Goal: Task Accomplishment & Management: Manage account settings

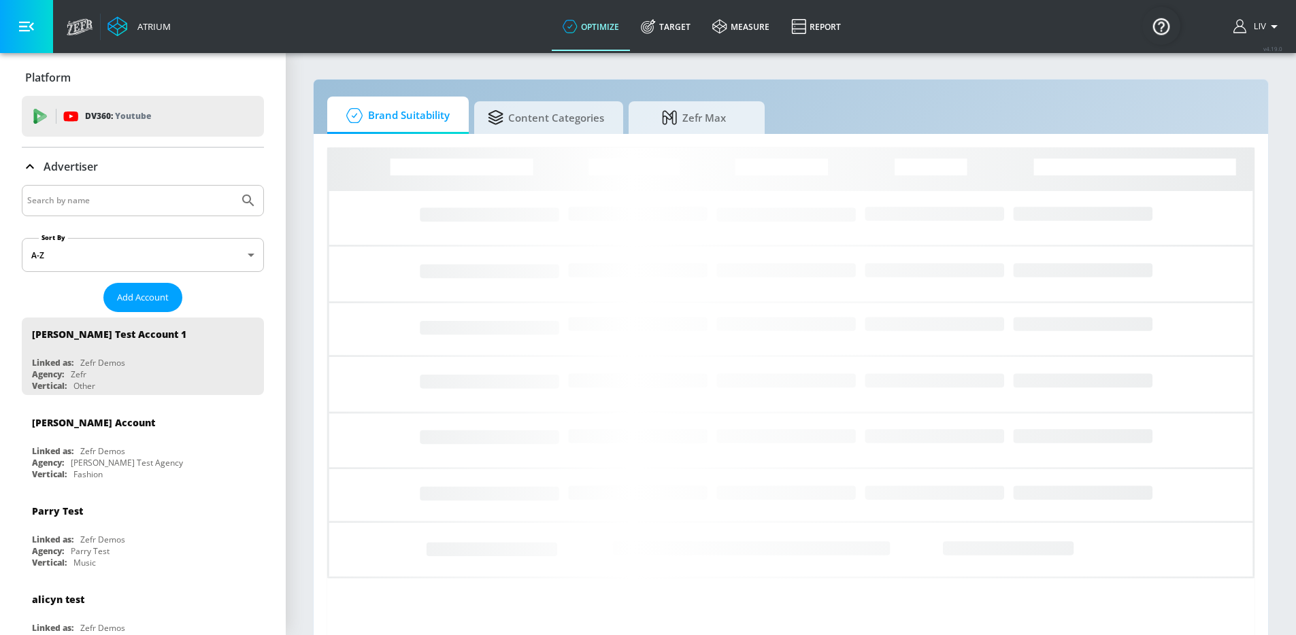
click at [205, 205] on input "Search by name" at bounding box center [130, 201] width 206 height 18
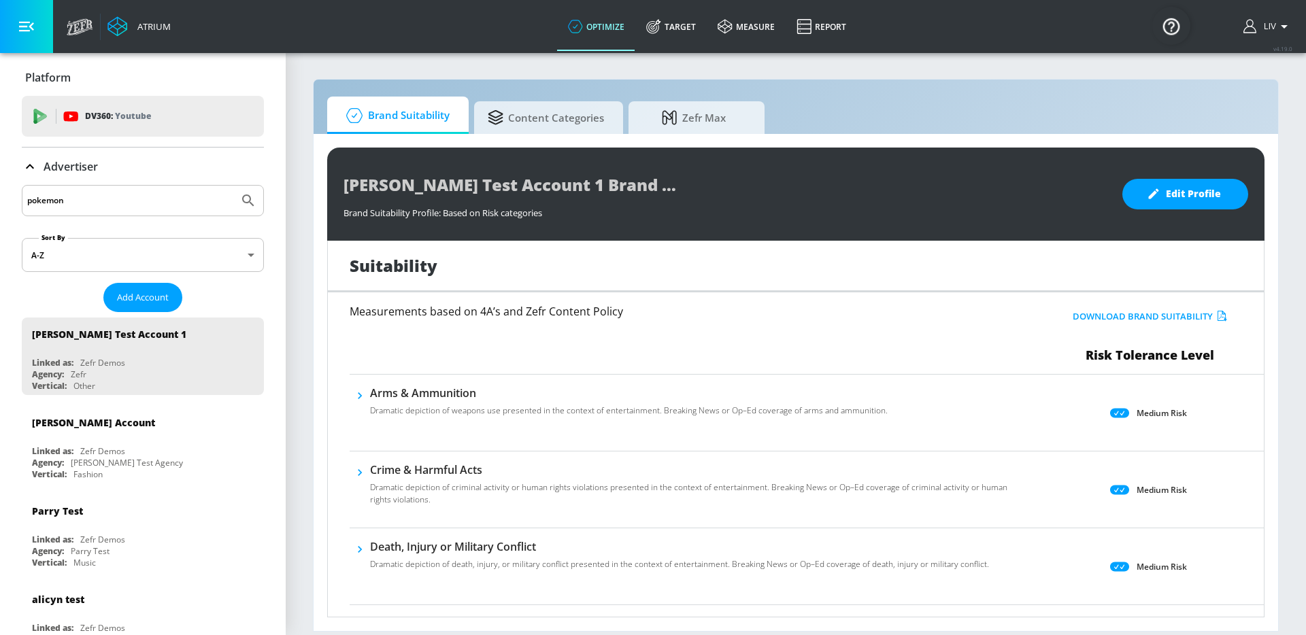
click at [233, 186] on button "Submit Search" at bounding box center [248, 201] width 30 height 30
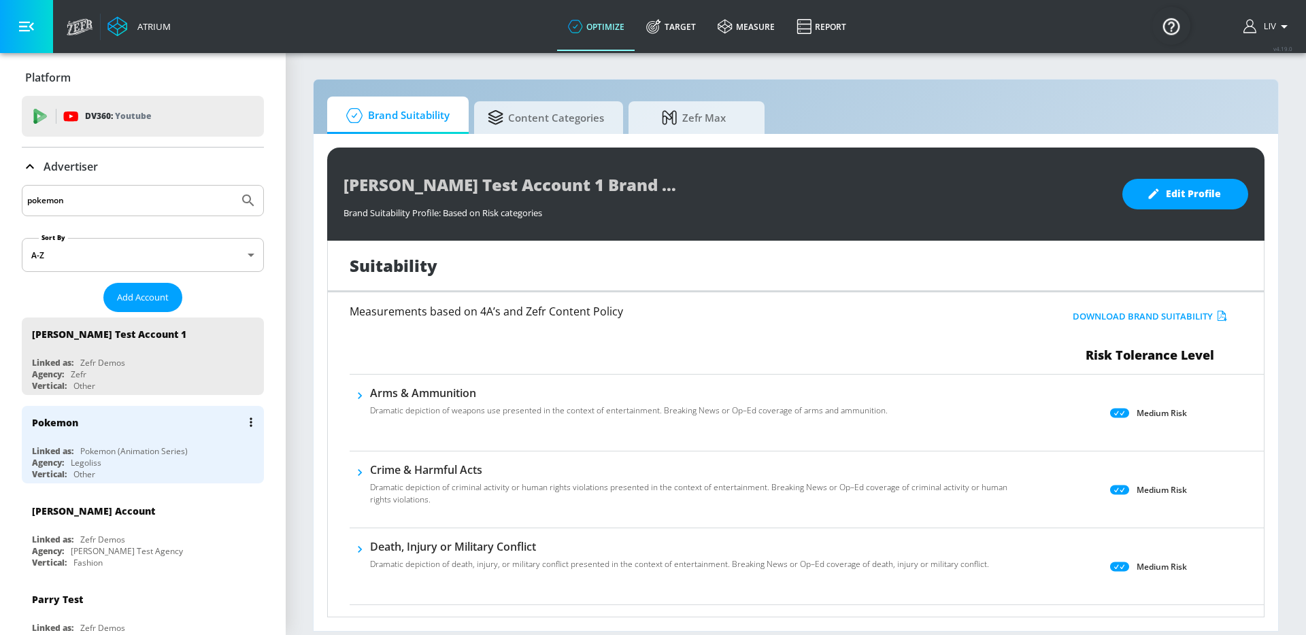
click at [190, 427] on div "Pokemon" at bounding box center [146, 422] width 229 height 33
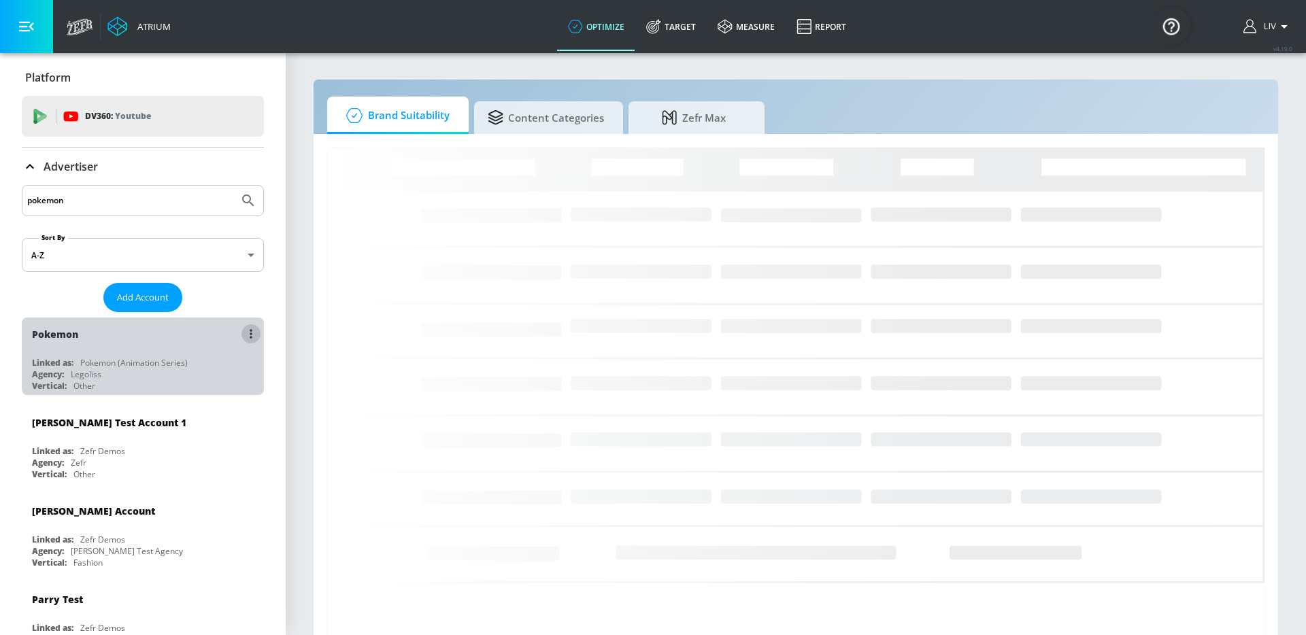
click at [250, 333] on icon "list of Advertiser" at bounding box center [251, 334] width 3 height 10
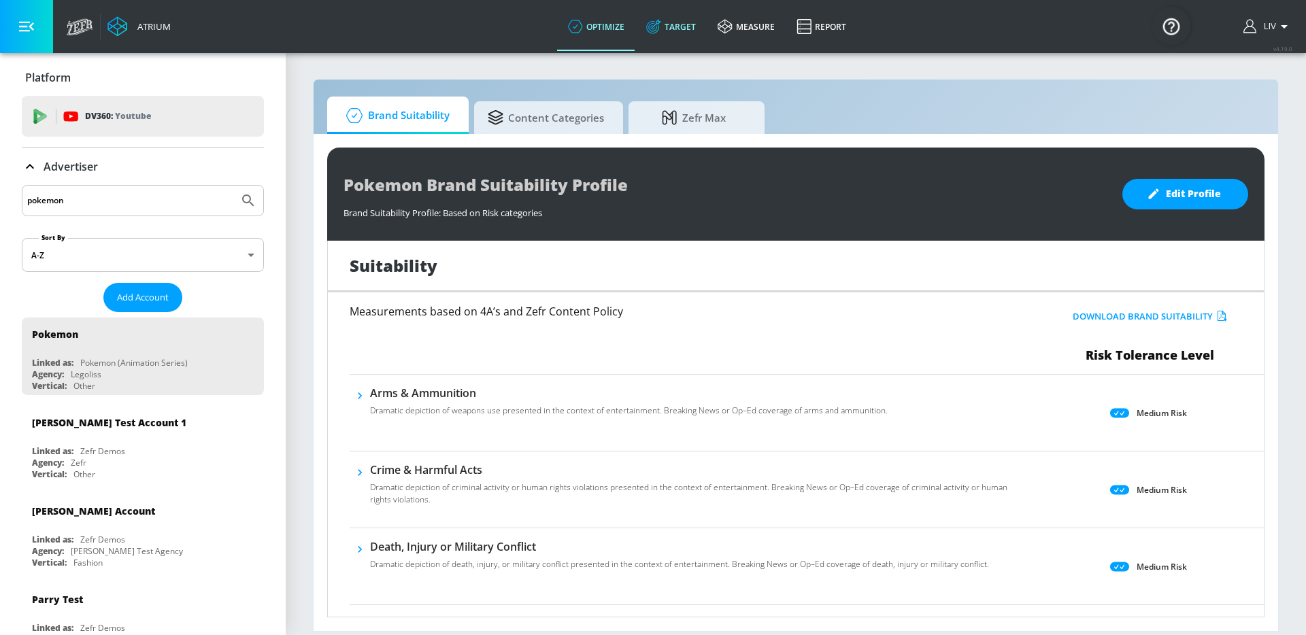
click at [681, 24] on link "Target" at bounding box center [670, 26] width 71 height 49
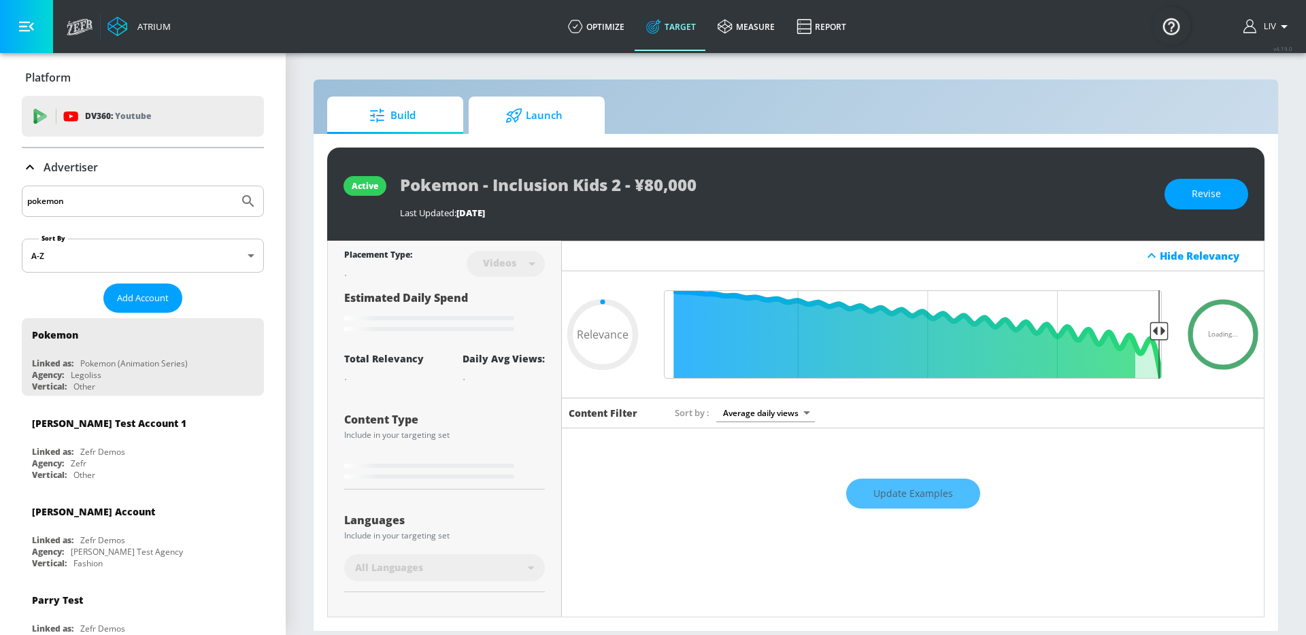
click at [574, 121] on span "Launch" at bounding box center [533, 115] width 103 height 33
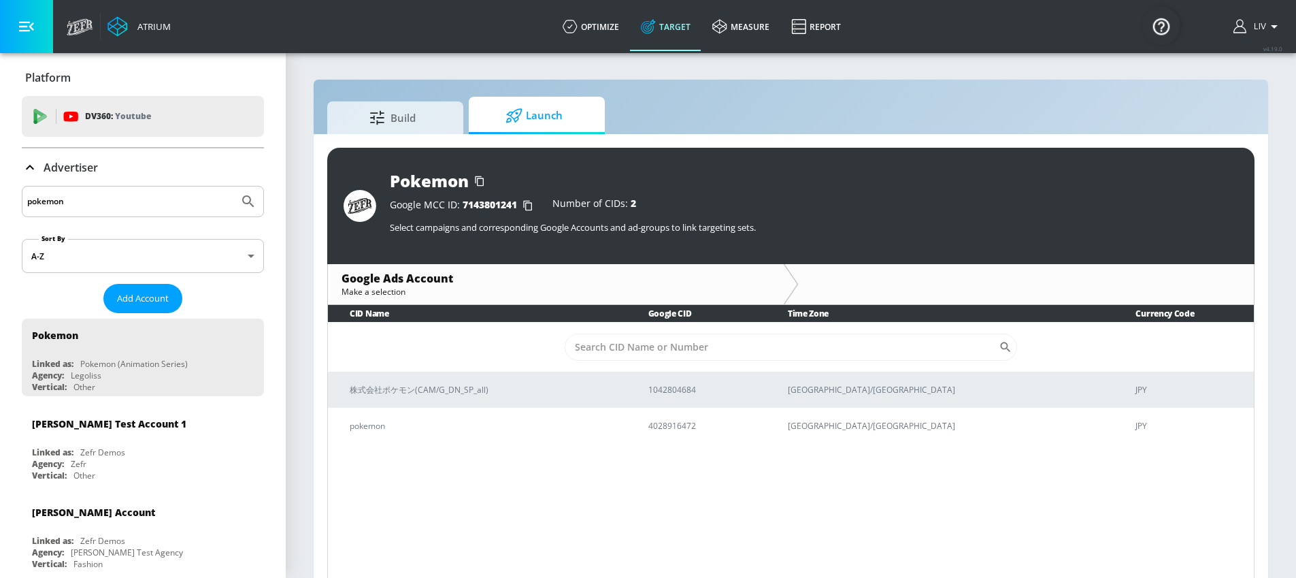
click at [163, 191] on div "pokemon" at bounding box center [143, 201] width 242 height 31
click at [161, 197] on input "pokemon" at bounding box center [130, 202] width 206 height 18
type input "jp"
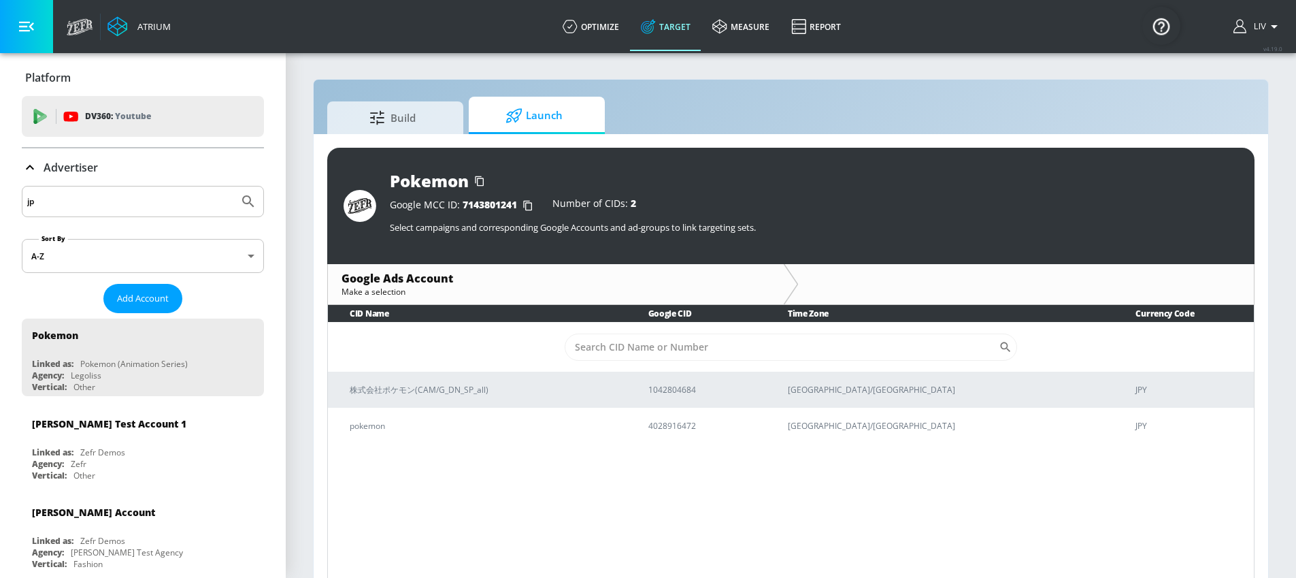
click at [233, 186] on button "Submit Search" at bounding box center [248, 201] width 30 height 30
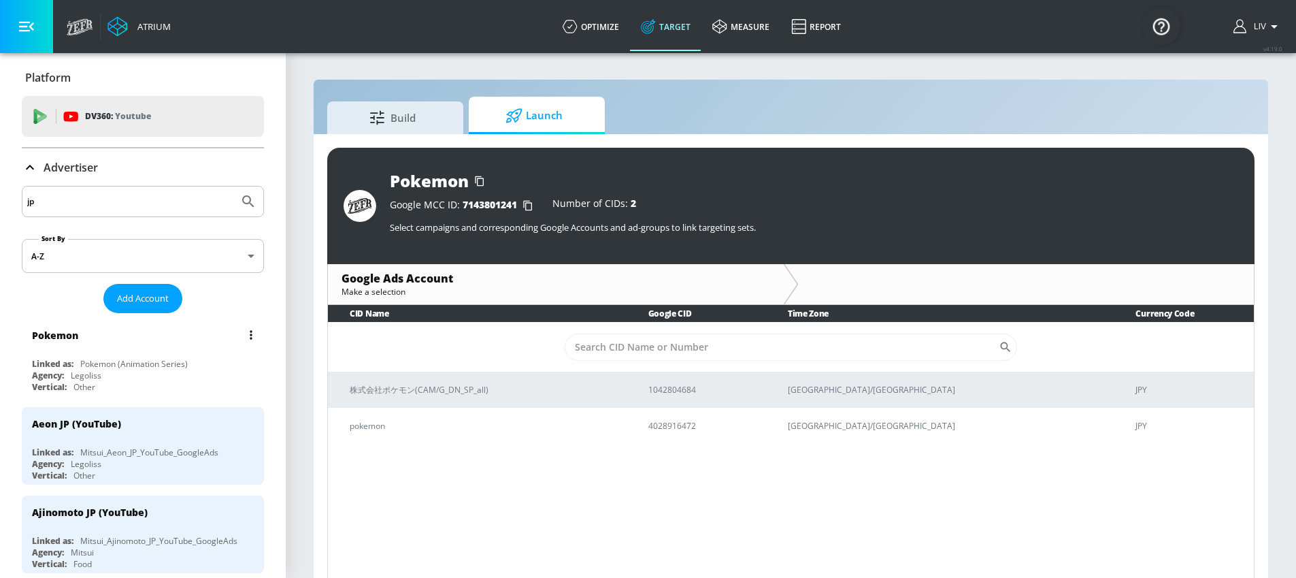
click at [250, 331] on icon "list of Advertiser" at bounding box center [251, 335] width 3 height 10
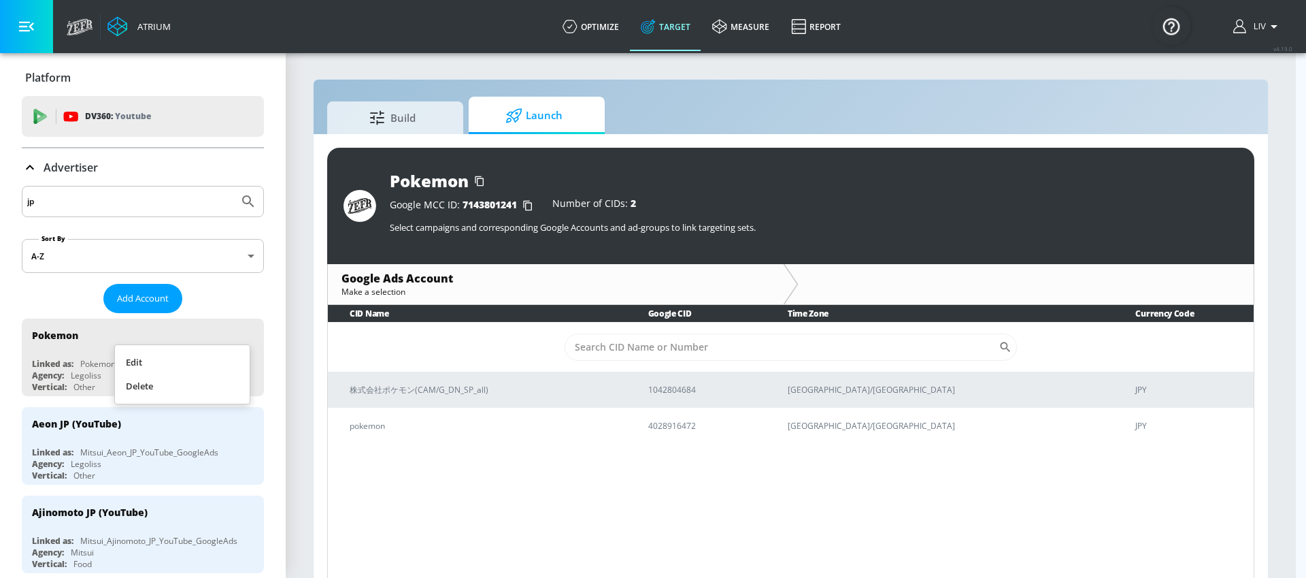
click at [186, 361] on li "Edit" at bounding box center [182, 362] width 135 height 24
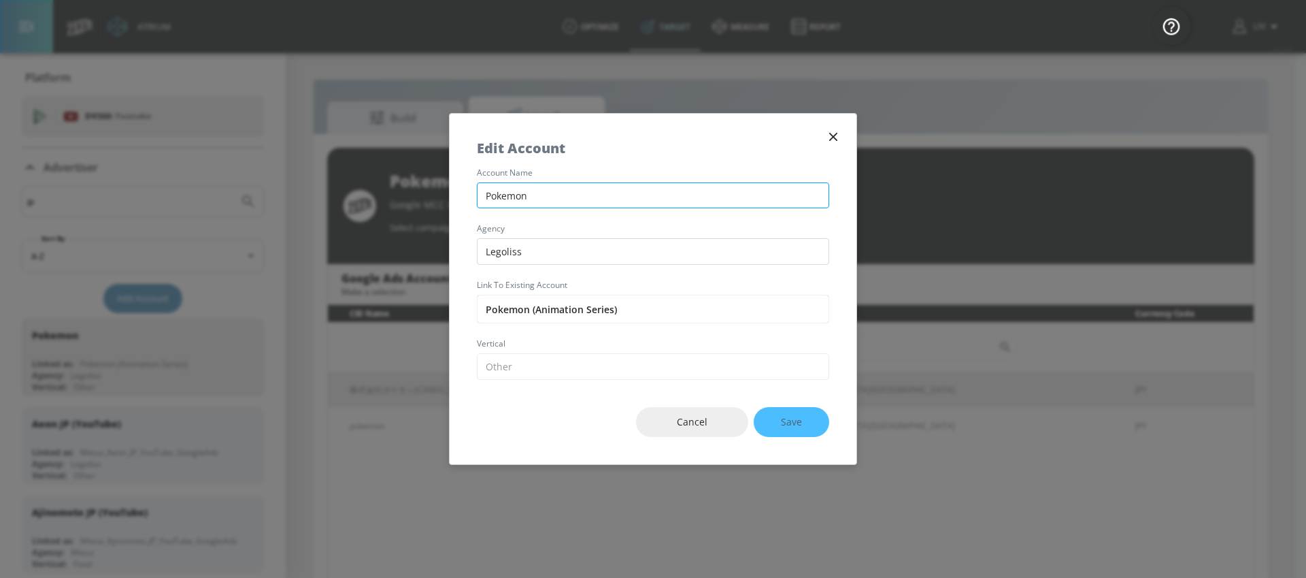
click at [597, 199] on input "Pokemon" at bounding box center [653, 195] width 352 height 27
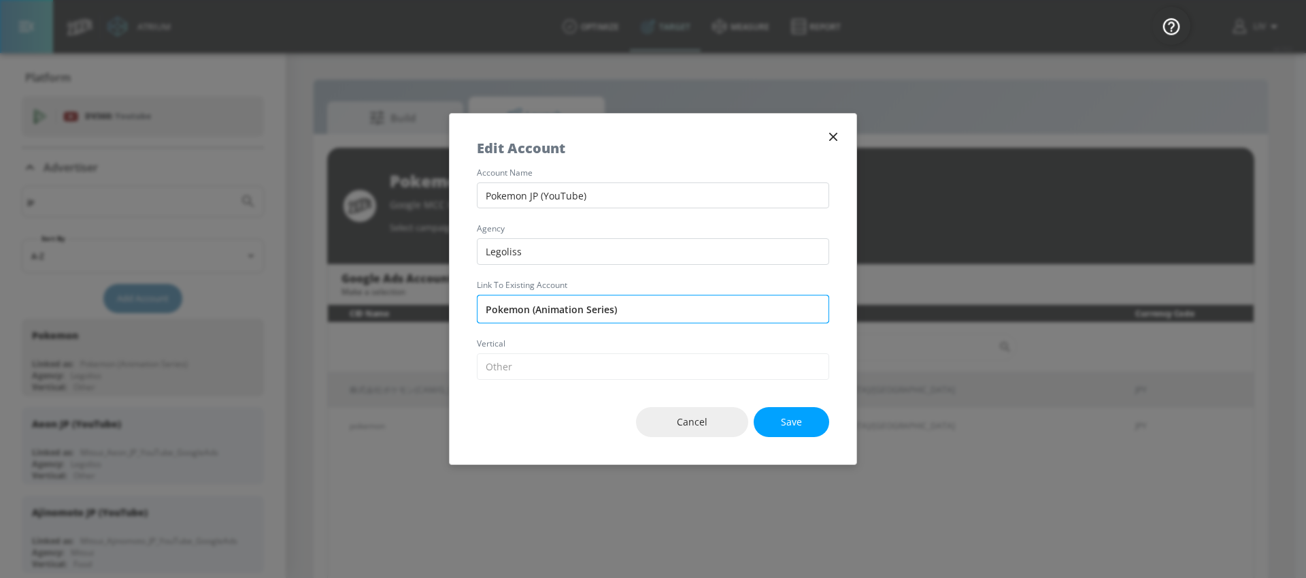
type input "Pokemon JP (YouTube)"
click at [619, 306] on input "Pokemon (Animation Series)" at bounding box center [653, 309] width 352 height 29
click at [668, 273] on div "account name Pokemon JP (YouTube) agency Legoliss Link to Existing Account Poke…" at bounding box center [653, 274] width 407 height 211
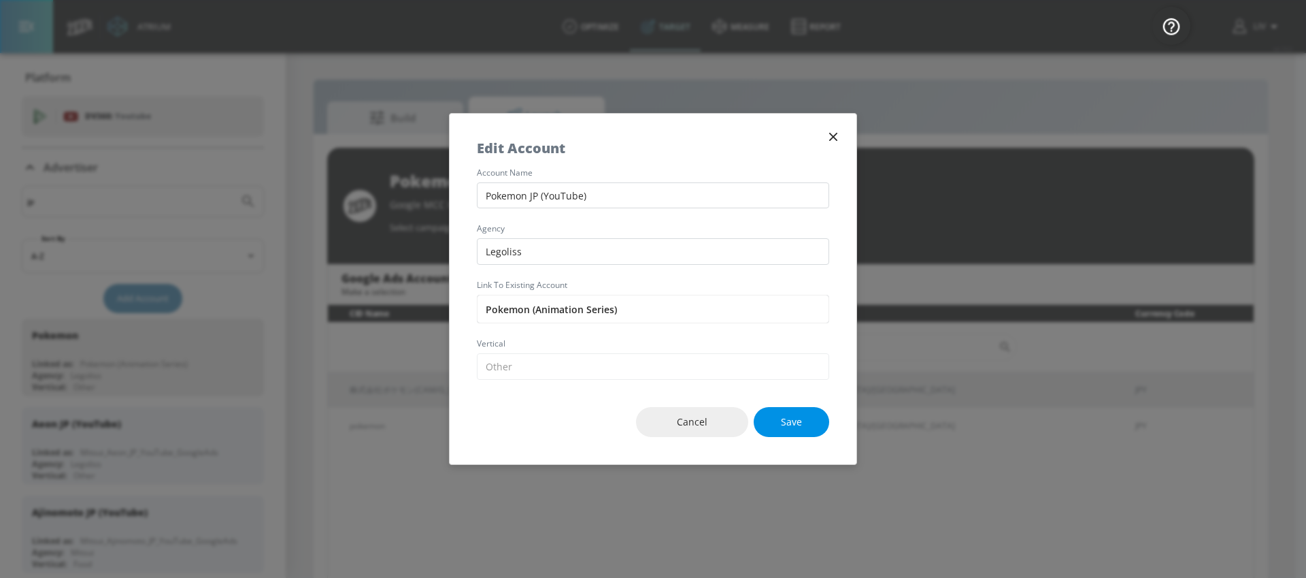
click at [798, 416] on span "Save" at bounding box center [791, 422] width 21 height 17
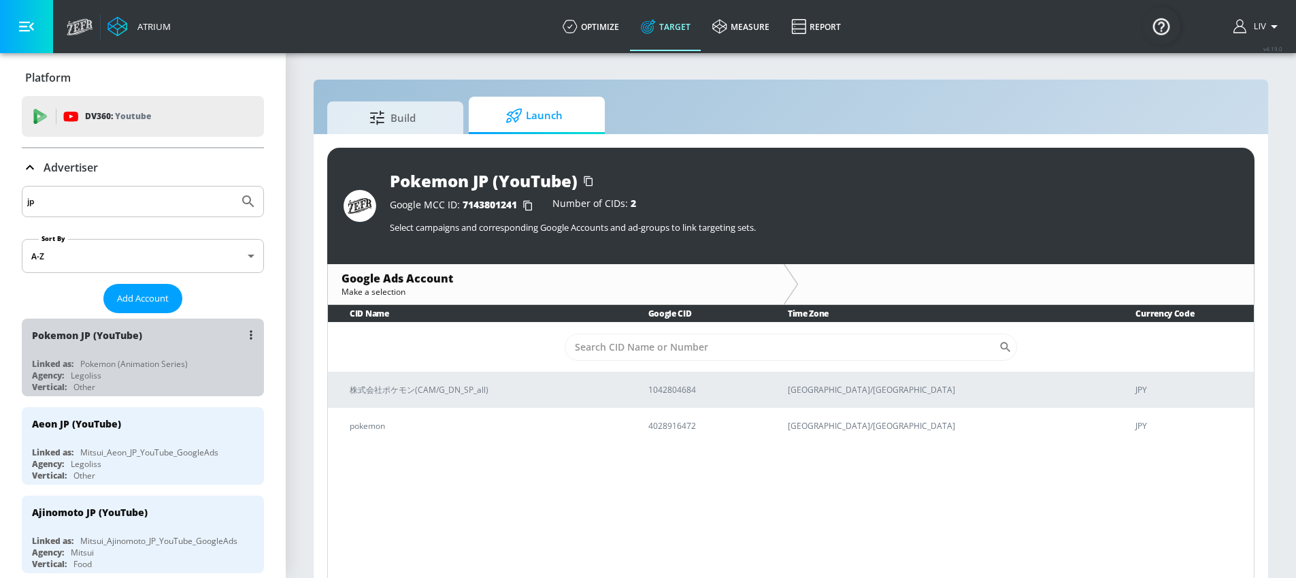
click at [171, 341] on div "Pokemon JP (YouTube)" at bounding box center [146, 334] width 229 height 33
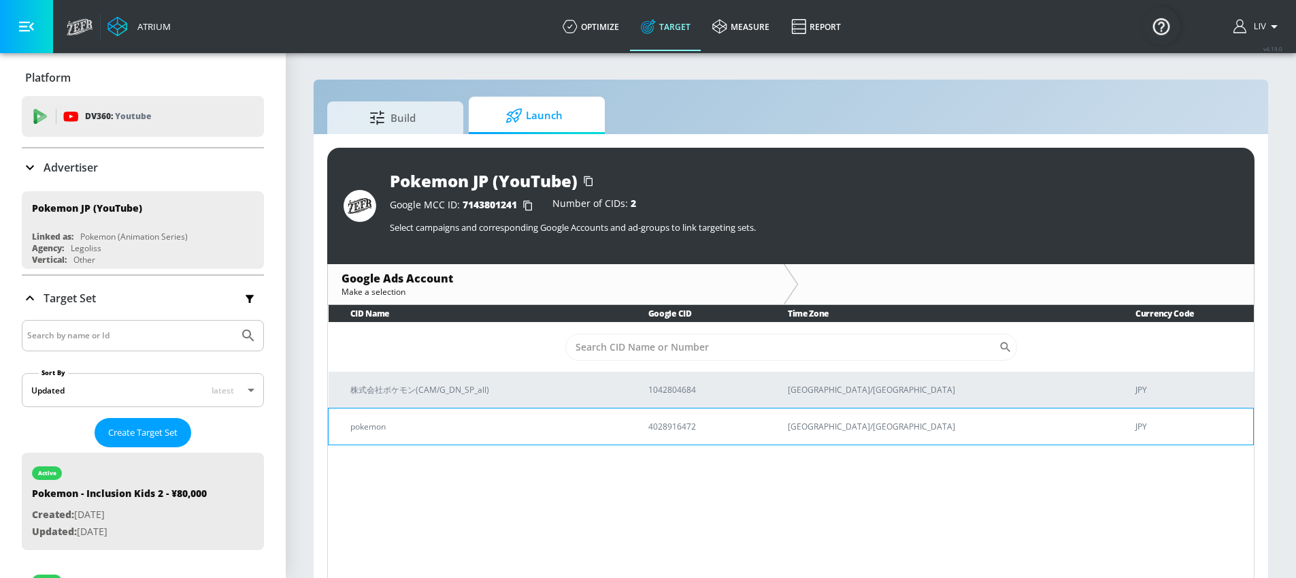
click at [616, 426] on p "pokemon" at bounding box center [482, 426] width 265 height 14
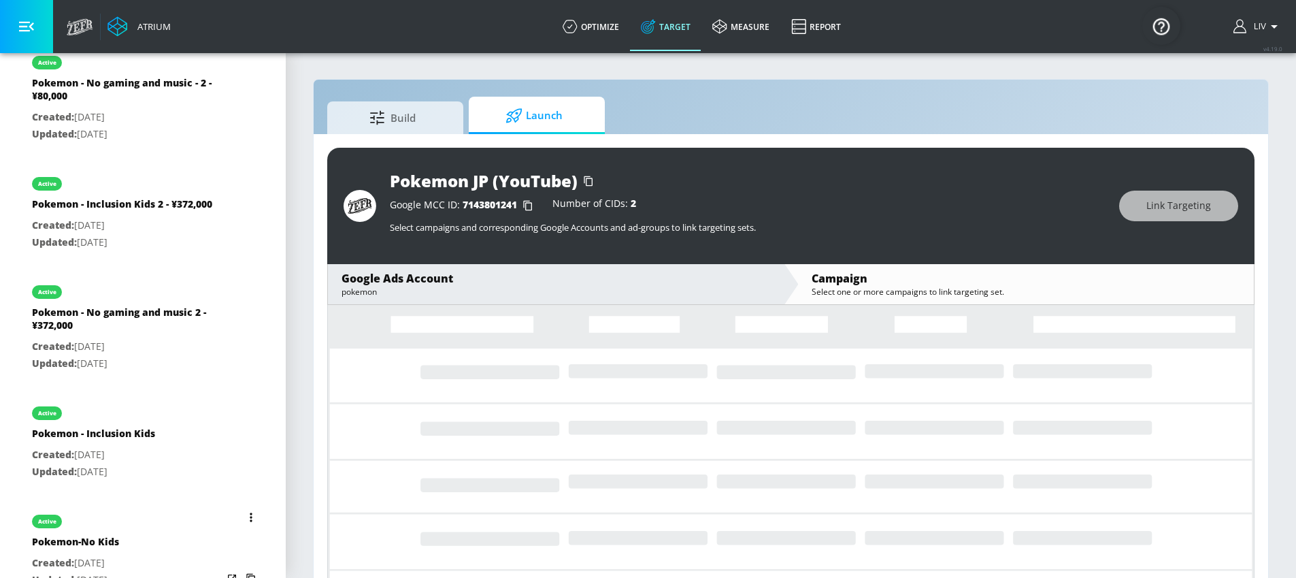
scroll to position [231, 0]
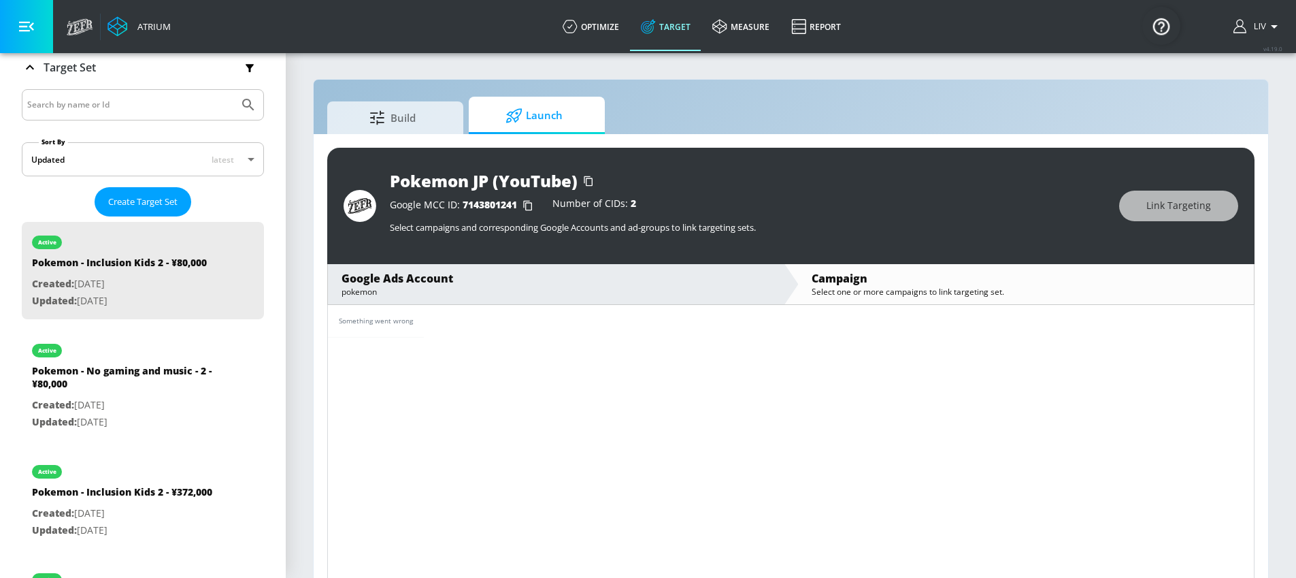
click at [394, 269] on div "Google Ads Account pokemon" at bounding box center [556, 284] width 456 height 40
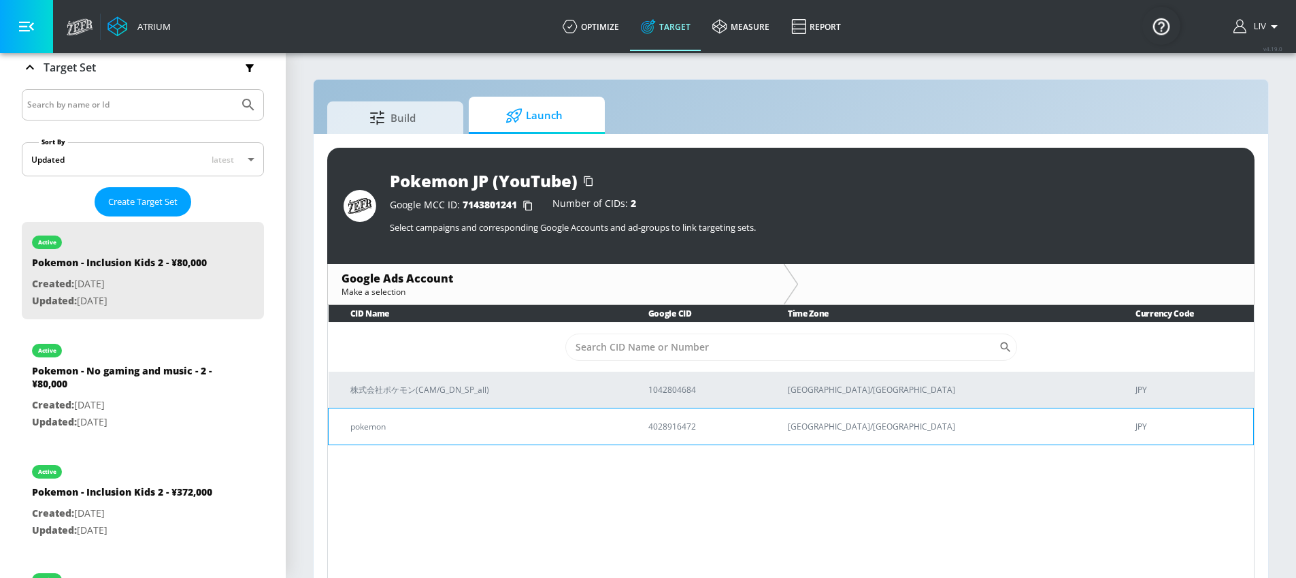
click at [616, 424] on p "pokemon" at bounding box center [482, 426] width 265 height 14
